Goal: Check status

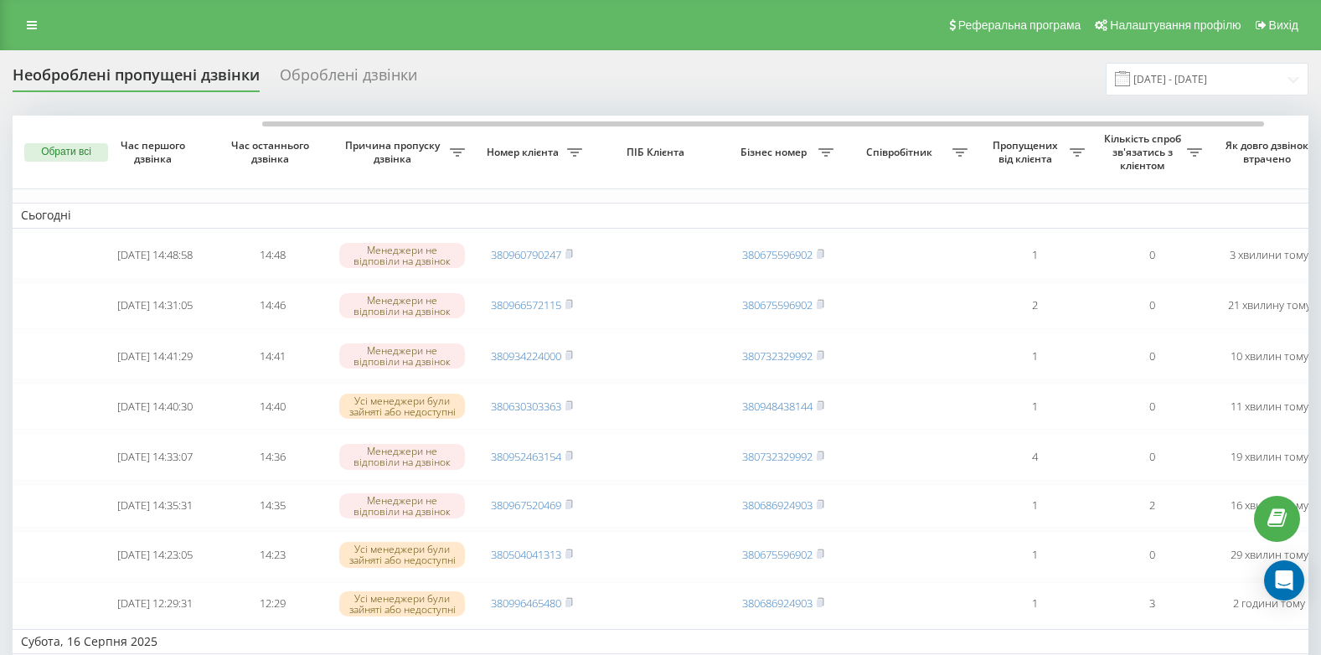
scroll to position [0, 141]
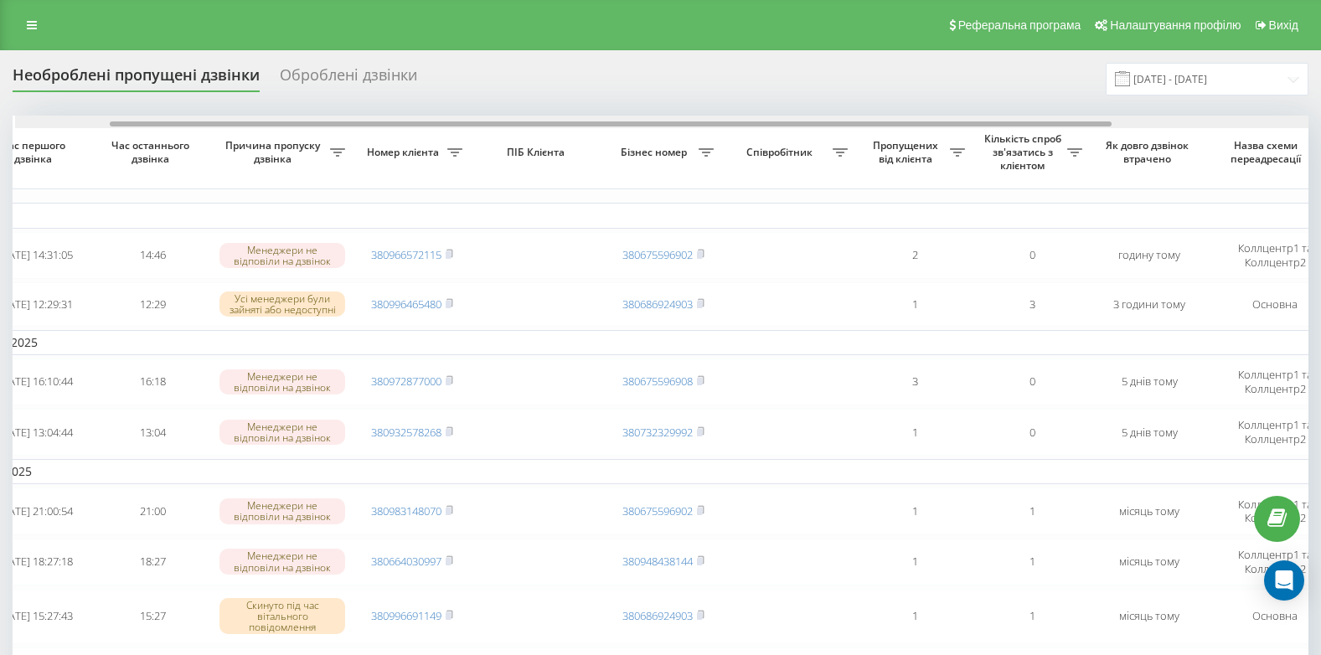
scroll to position [0, 123]
drag, startPoint x: 521, startPoint y: 123, endPoint x: 616, endPoint y: 132, distance: 95.9
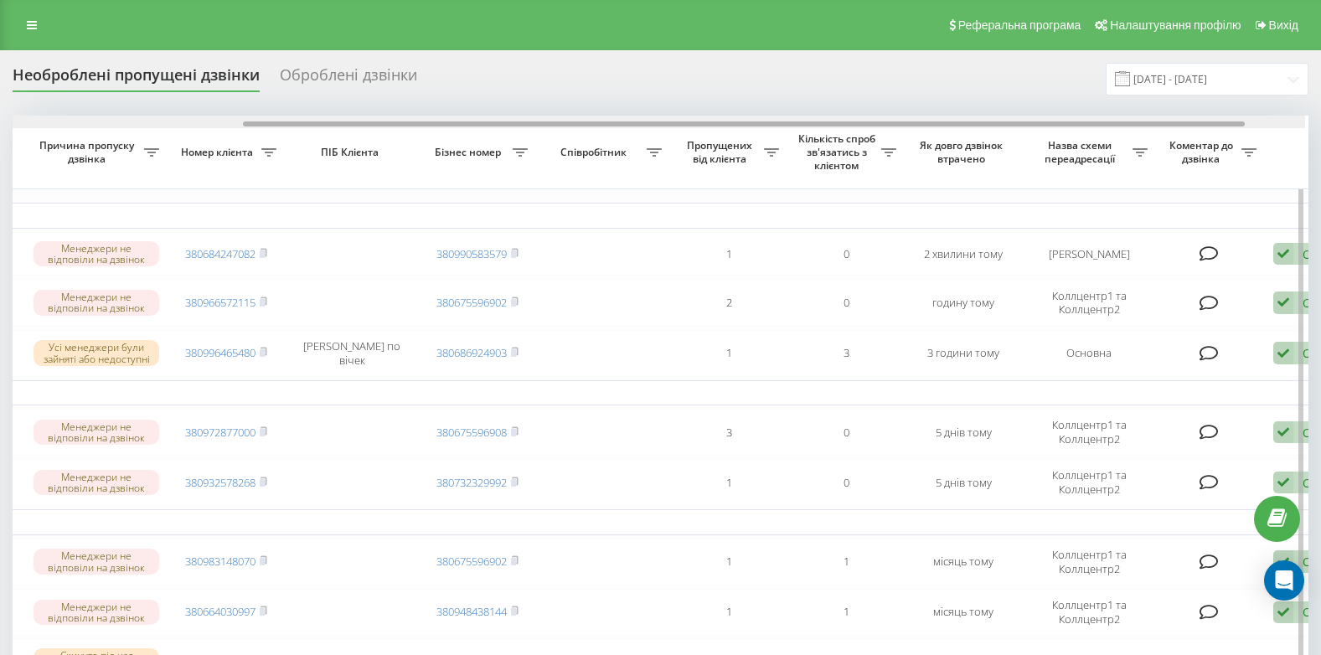
scroll to position [0, 302]
drag, startPoint x: 688, startPoint y: 125, endPoint x: 921, endPoint y: 126, distance: 233.7
click at [921, 126] on div at bounding box center [747, 123] width 1002 height 5
